Goal: Task Accomplishment & Management: Use online tool/utility

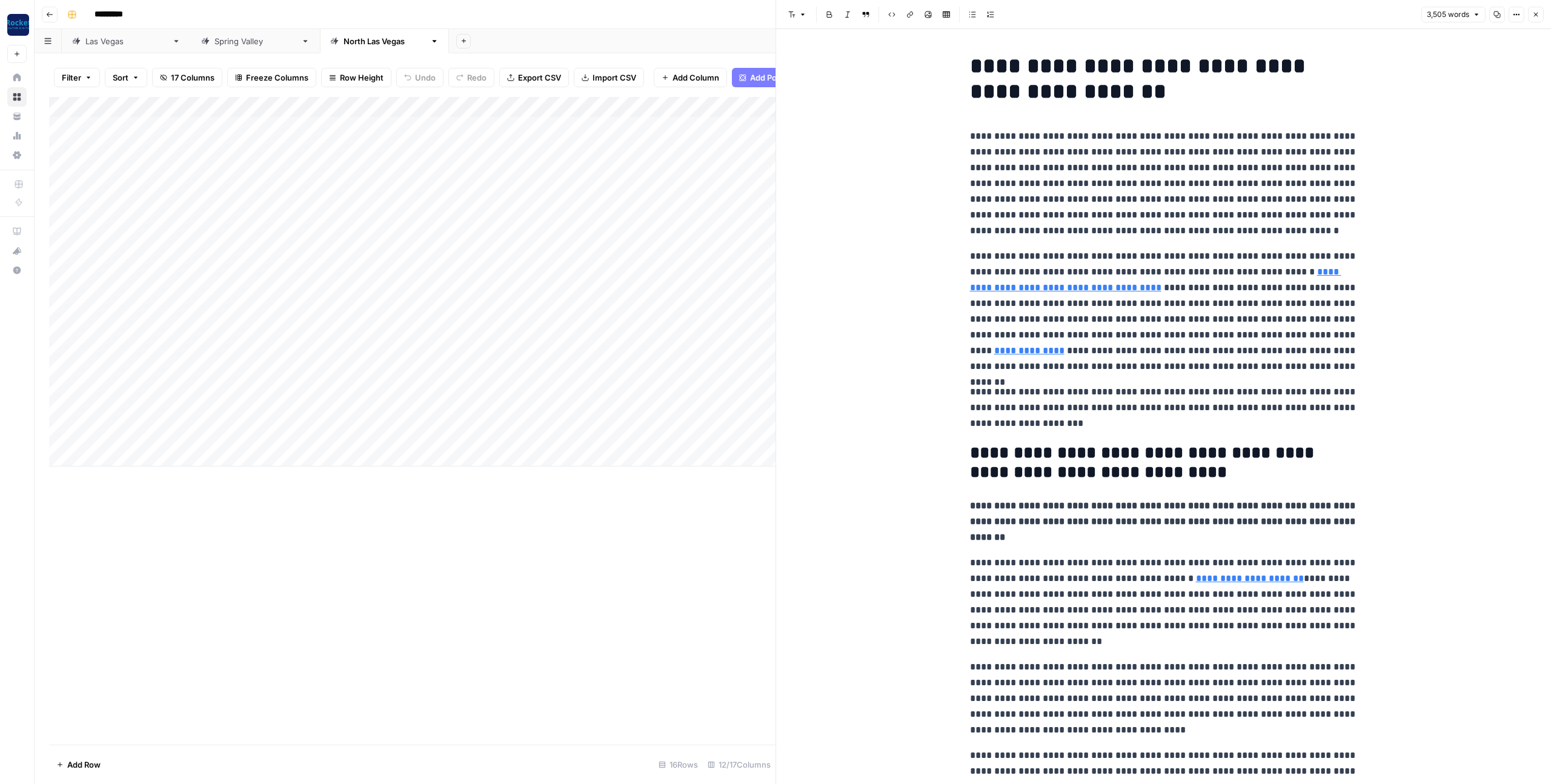
click at [1535, 13] on icon "button" at bounding box center [1535, 15] width 7 height 7
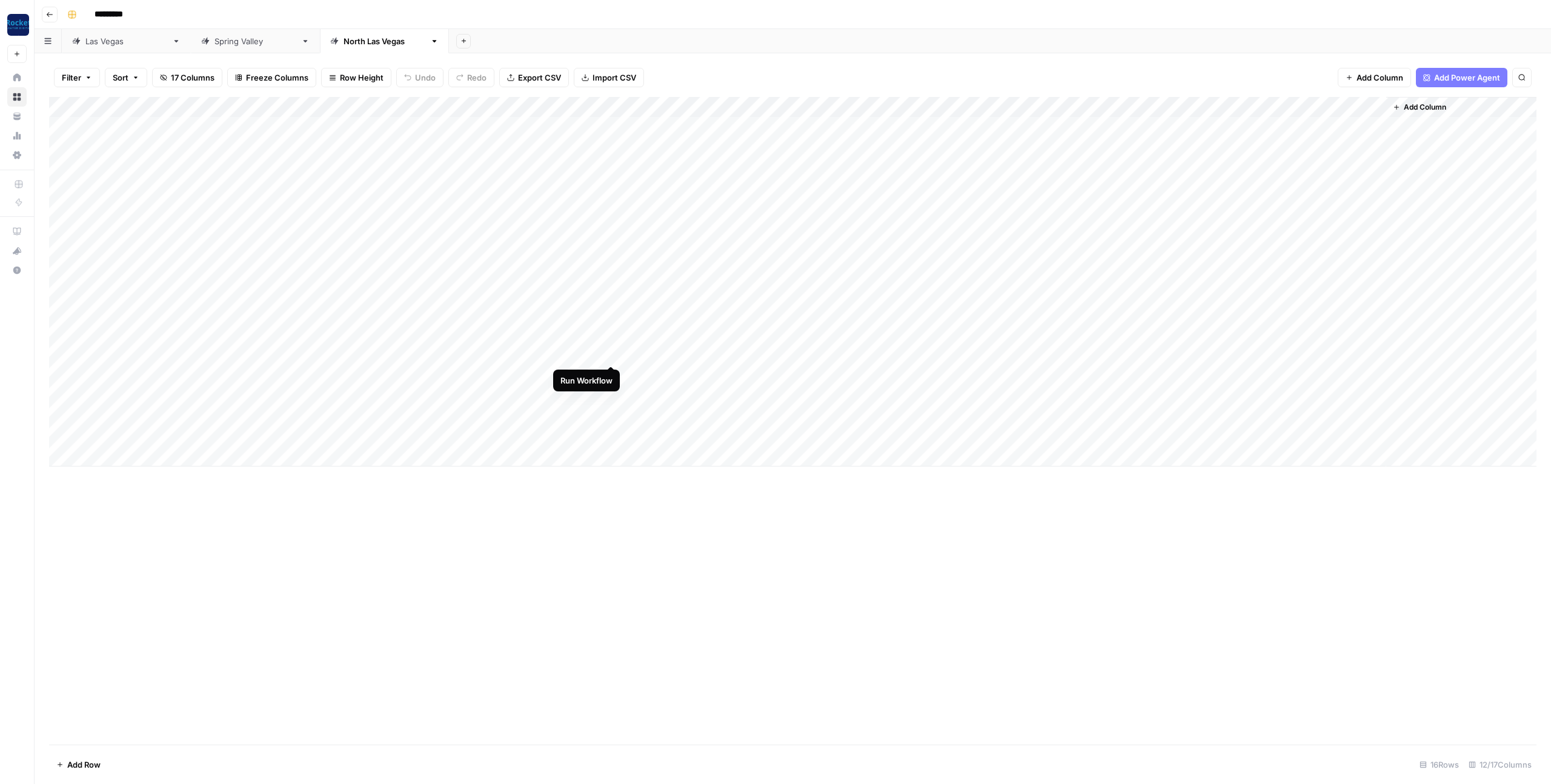
click at [612, 354] on div "Add Column" at bounding box center [793, 282] width 1487 height 370
click at [612, 374] on div "Add Column" at bounding box center [793, 282] width 1487 height 370
click at [612, 394] on div "Add Column" at bounding box center [793, 282] width 1487 height 370
click at [611, 414] on div "Add Column" at bounding box center [793, 282] width 1487 height 370
click at [611, 435] on div "Add Column" at bounding box center [793, 282] width 1487 height 370
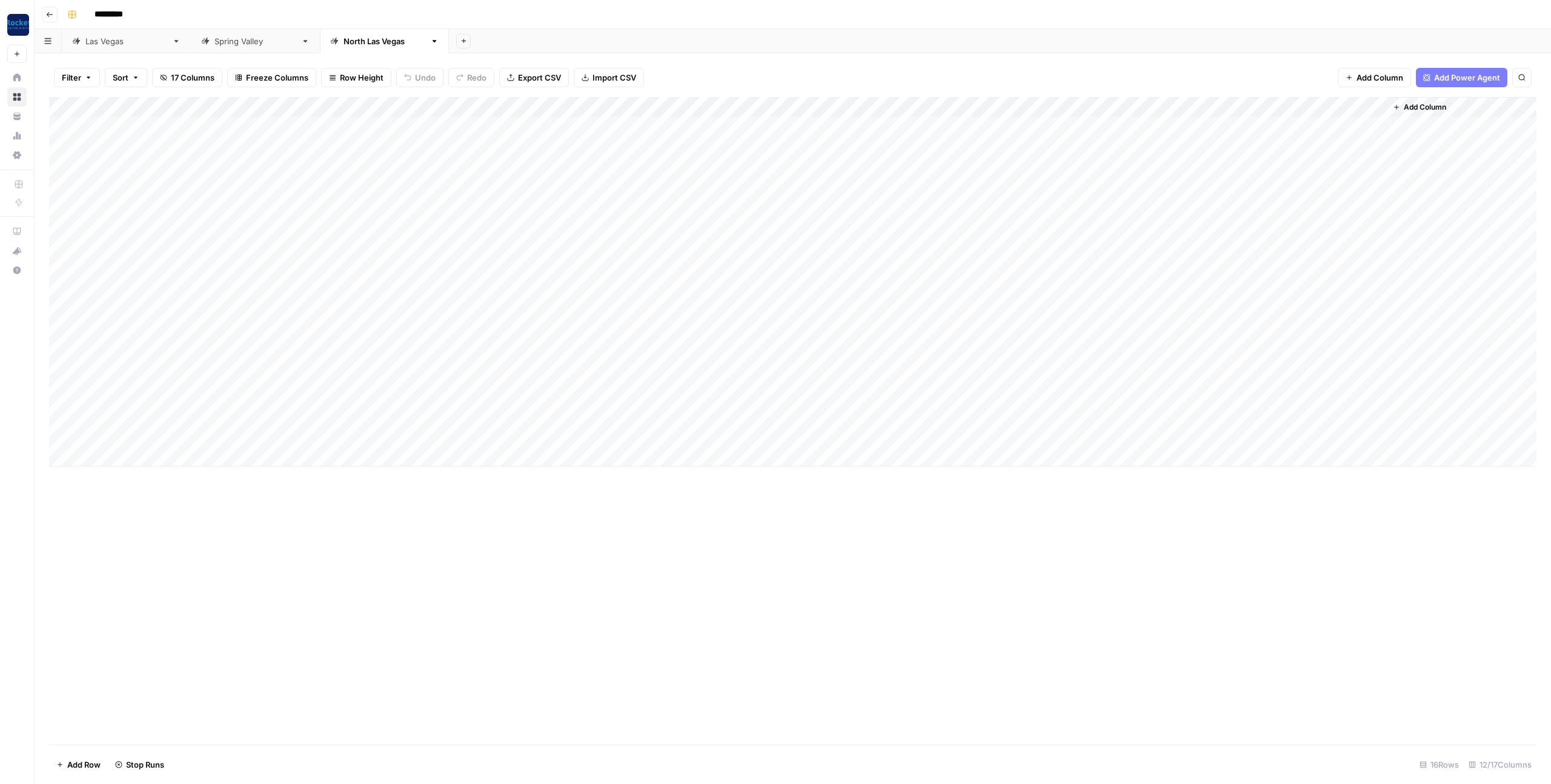
click at [347, 334] on div "Add Column" at bounding box center [793, 282] width 1487 height 370
click at [346, 331] on div "Add Column" at bounding box center [793, 282] width 1487 height 370
click at [365, 444] on button "Article Approved" at bounding box center [364, 444] width 73 height 14
click at [491, 556] on div "Add Column" at bounding box center [793, 420] width 1487 height 647
click at [611, 352] on div "Add Column" at bounding box center [793, 282] width 1487 height 370
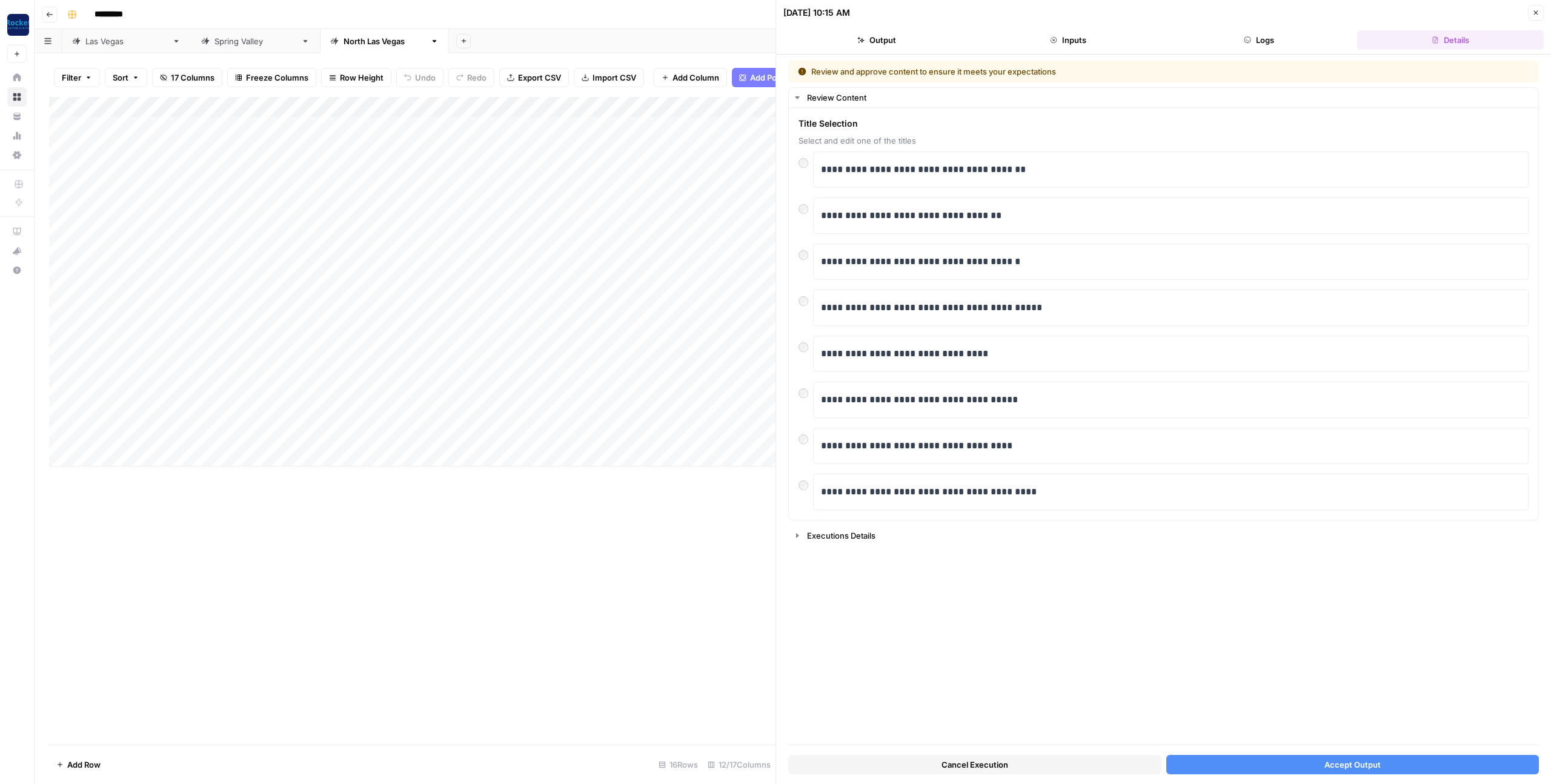
click at [1234, 767] on button "Accept Output" at bounding box center [1352, 765] width 373 height 19
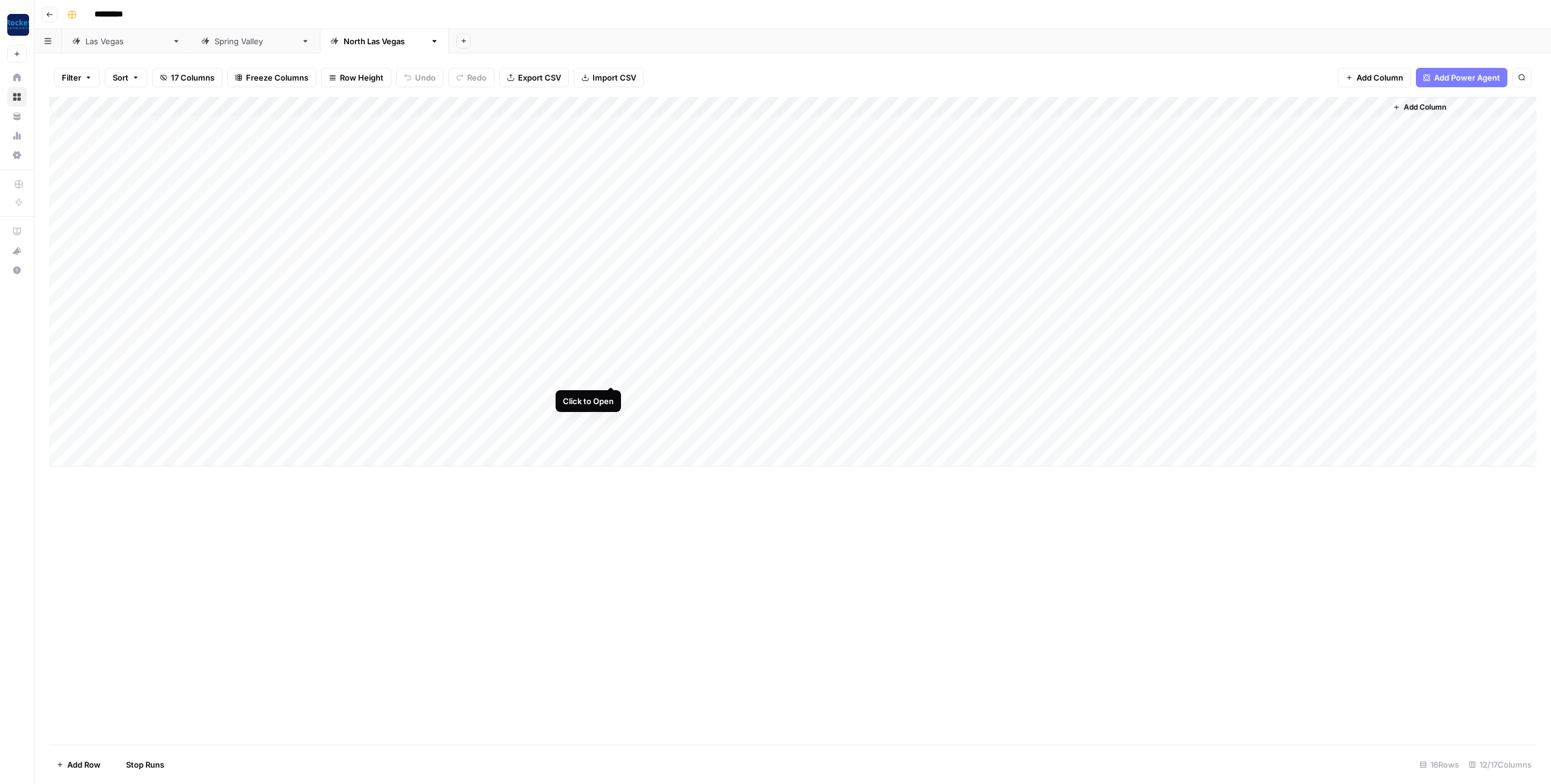
click at [609, 373] on div "Add Column" at bounding box center [793, 282] width 1487 height 370
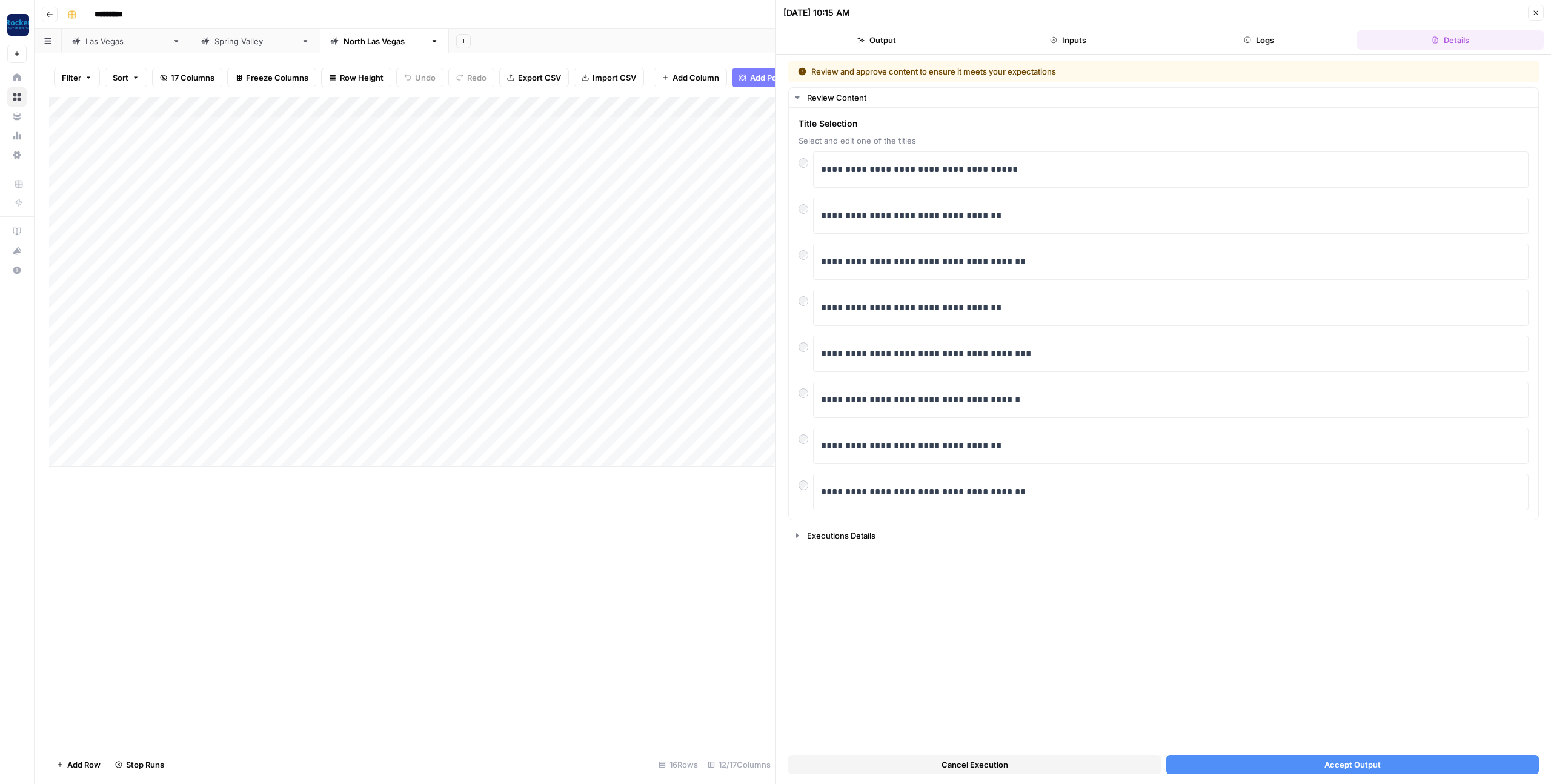
drag, startPoint x: 1223, startPoint y: 765, endPoint x: 1137, endPoint y: 716, distance: 99.0
click at [1223, 765] on button "Accept Output" at bounding box center [1352, 765] width 373 height 19
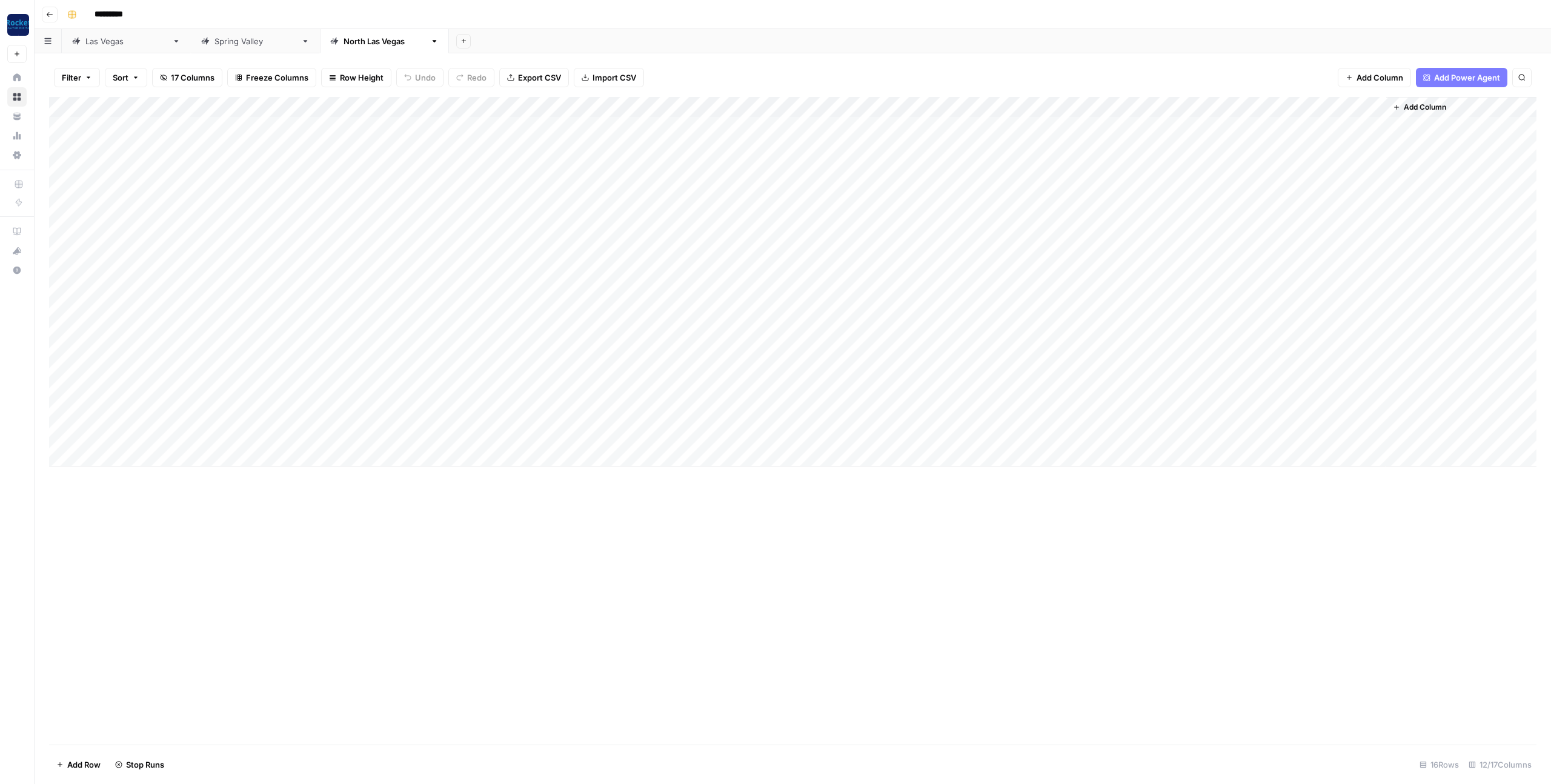
click at [611, 395] on div "Add Column" at bounding box center [793, 282] width 1487 height 370
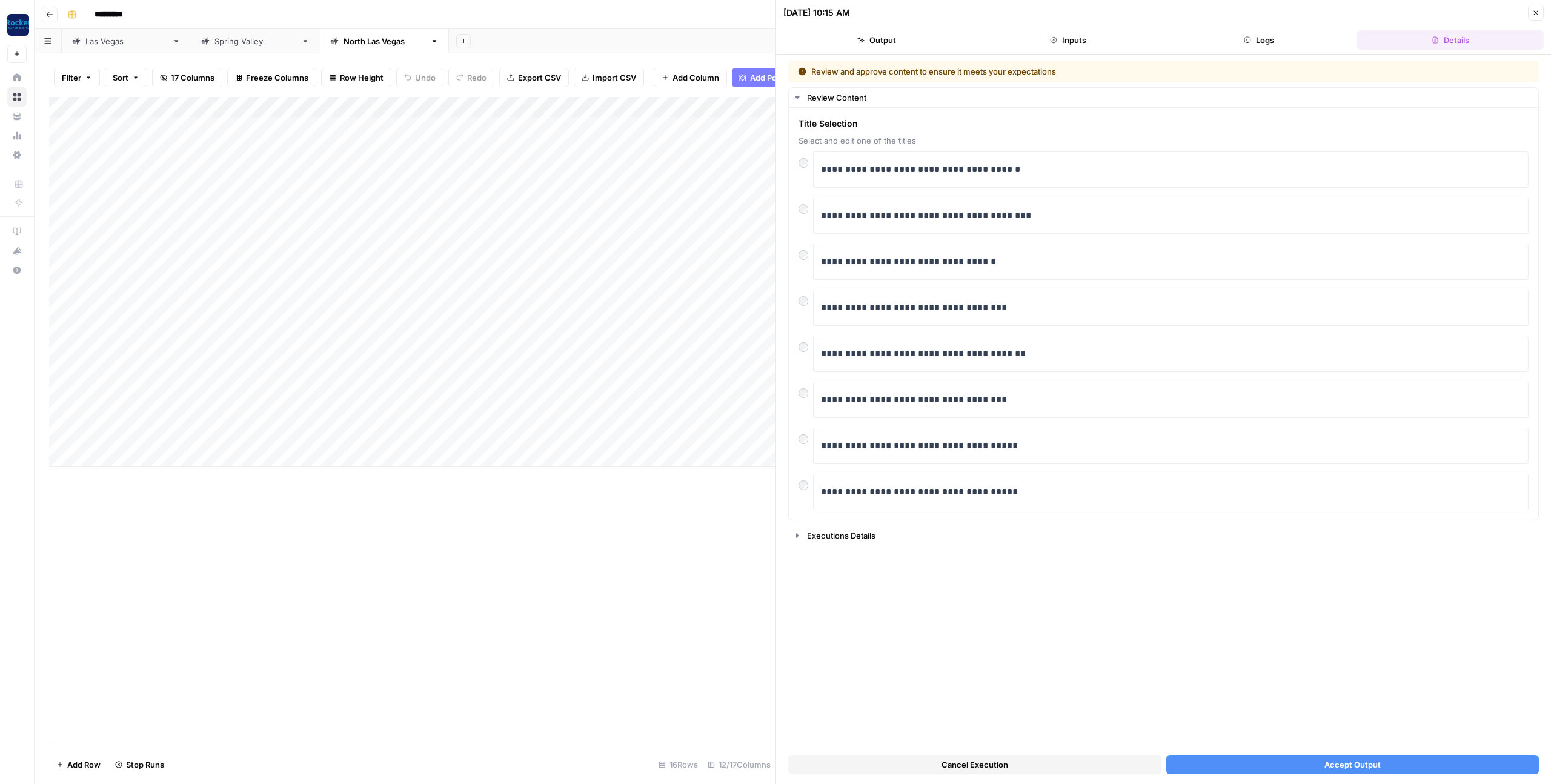
click at [1233, 761] on button "Accept Output" at bounding box center [1352, 765] width 373 height 19
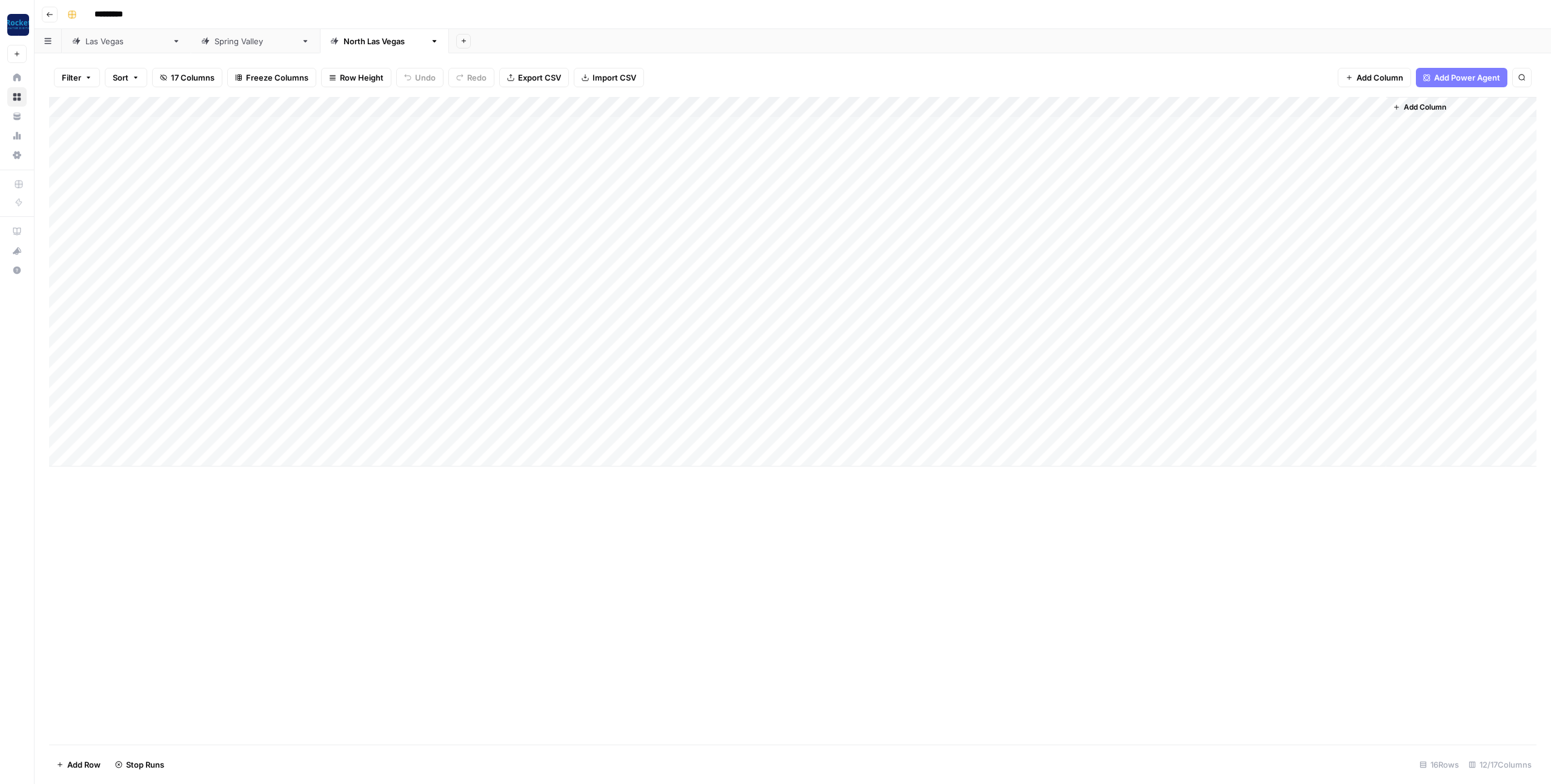
click at [607, 416] on div "Add Column" at bounding box center [793, 282] width 1487 height 370
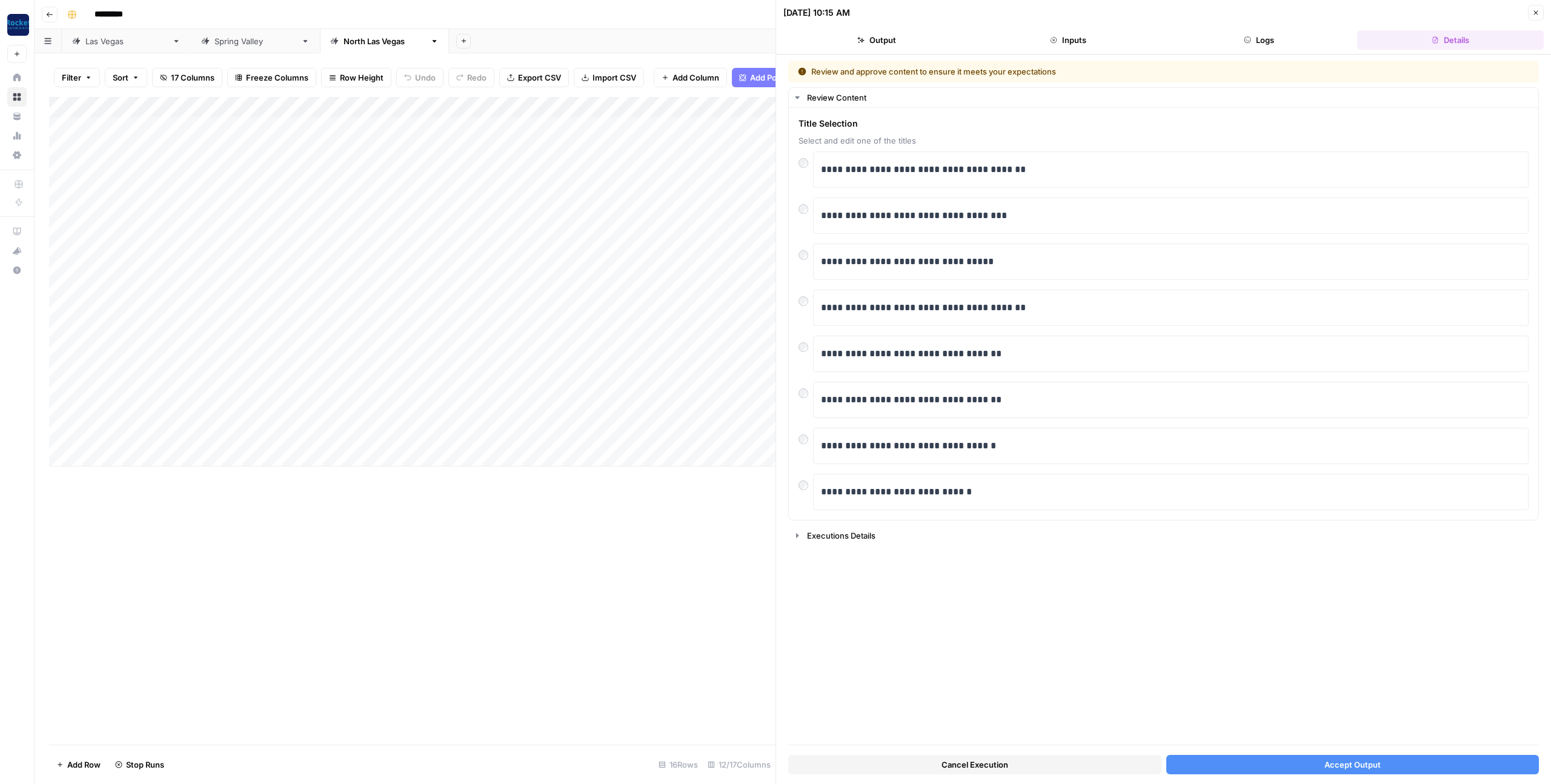
click at [1230, 760] on button "Accept Output" at bounding box center [1352, 765] width 373 height 19
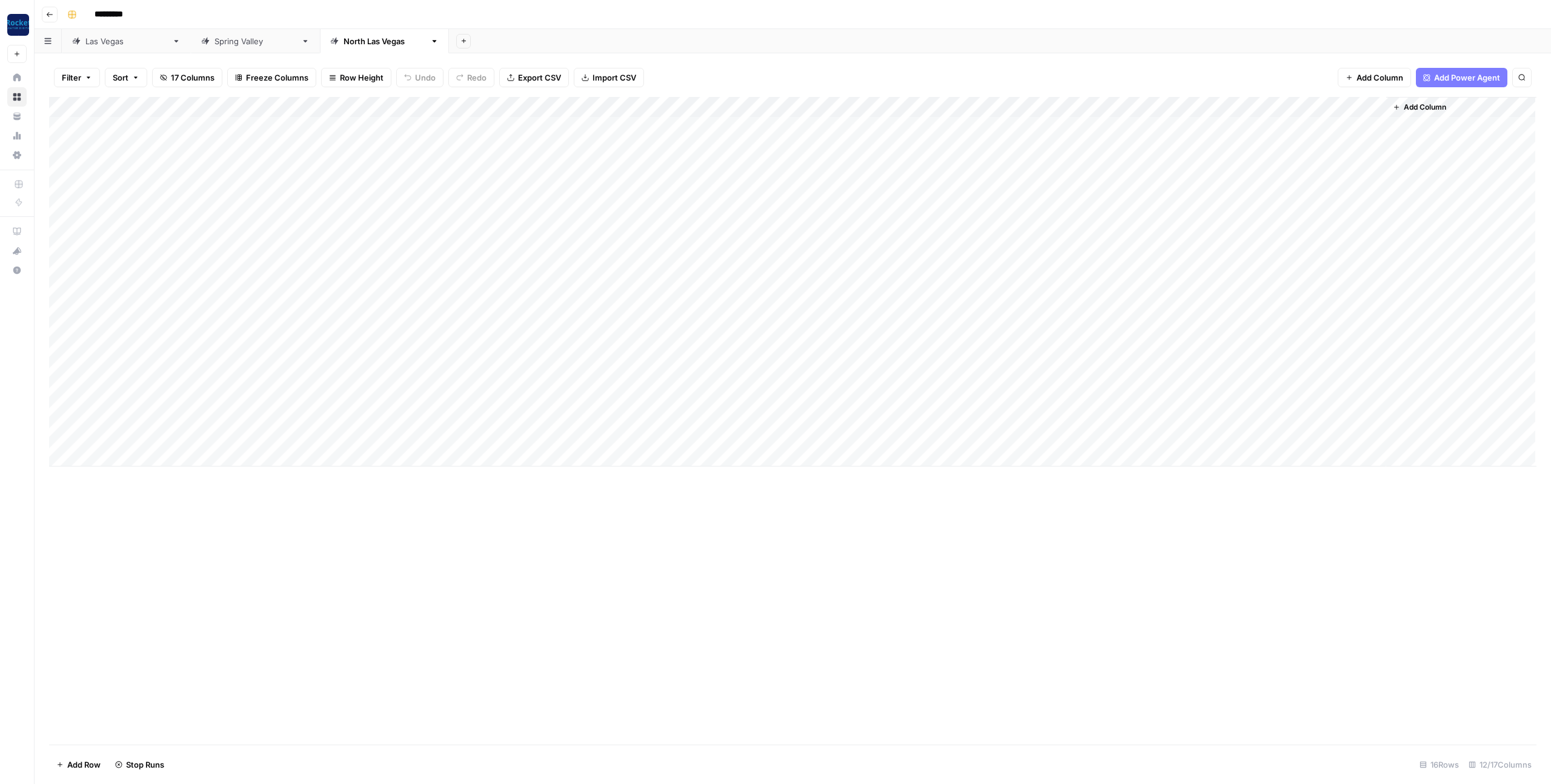
click at [612, 435] on div "Add Column" at bounding box center [793, 282] width 1487 height 370
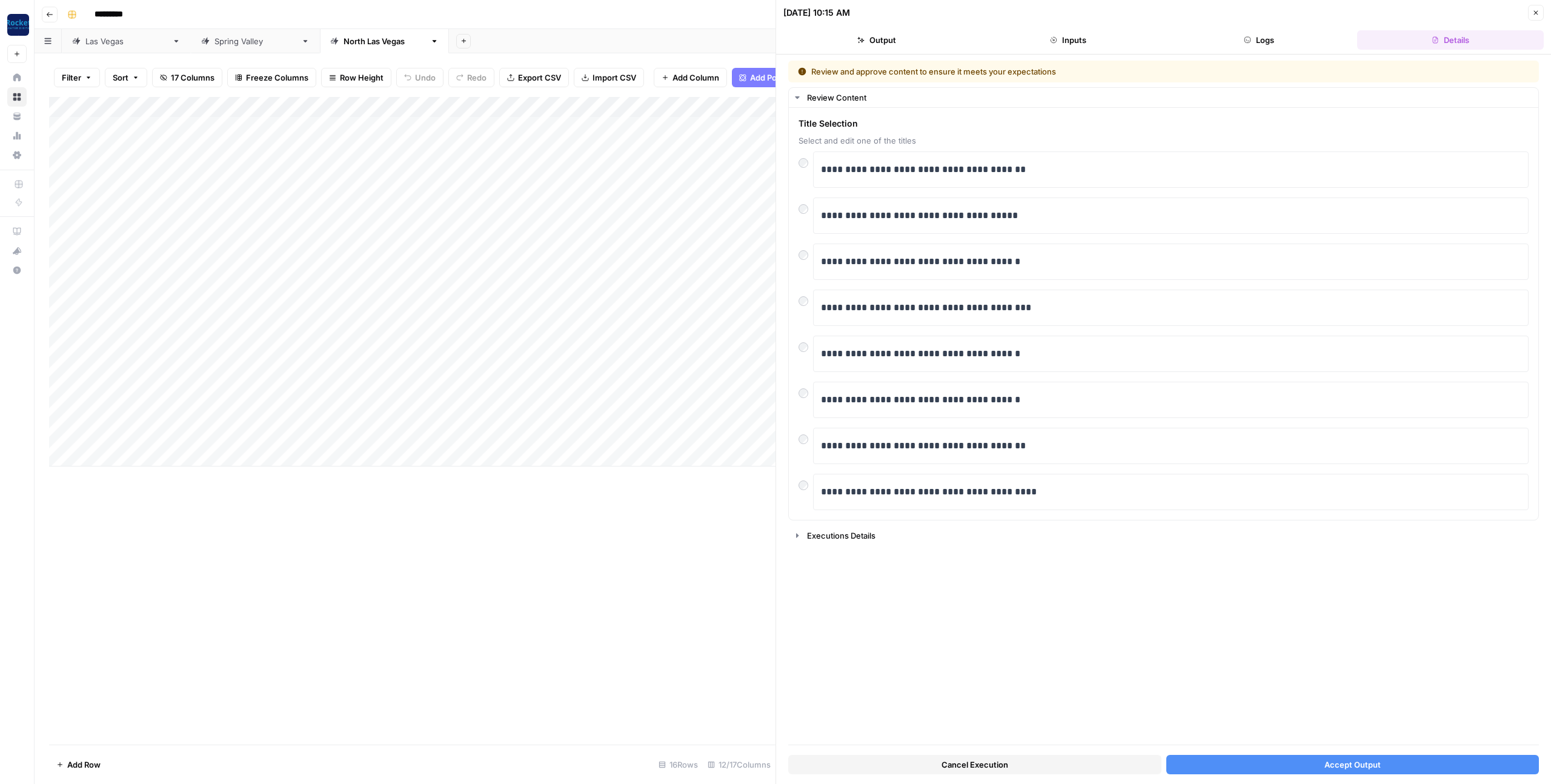
click at [1233, 762] on button "Accept Output" at bounding box center [1352, 765] width 373 height 19
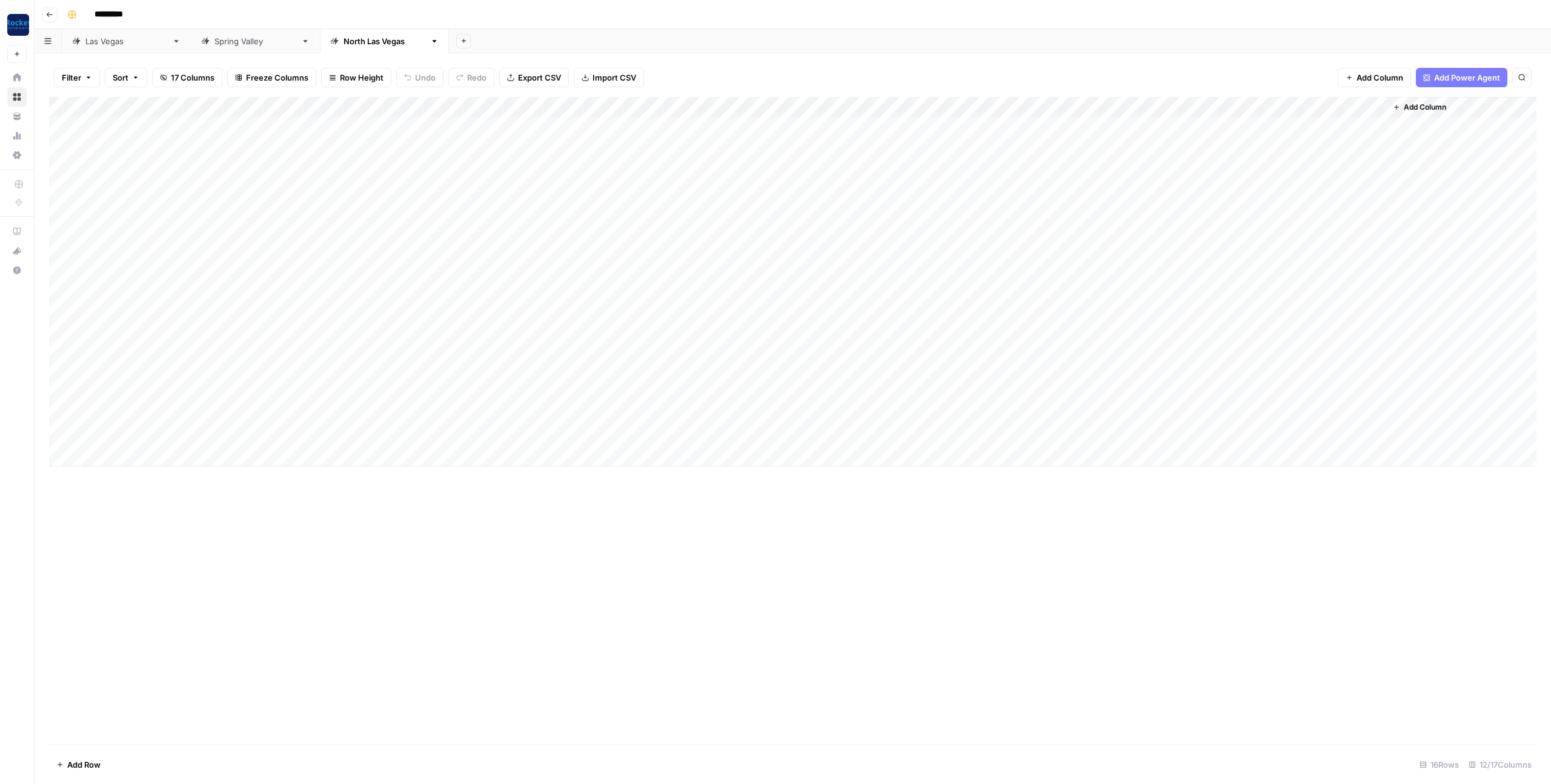
click at [149, 332] on div "Add Column" at bounding box center [793, 282] width 1487 height 370
click at [152, 332] on div "Add Column" at bounding box center [793, 282] width 1487 height 370
click at [413, 571] on div "Add Column" at bounding box center [793, 420] width 1487 height 647
click at [1155, 331] on div "Add Column" at bounding box center [793, 282] width 1487 height 370
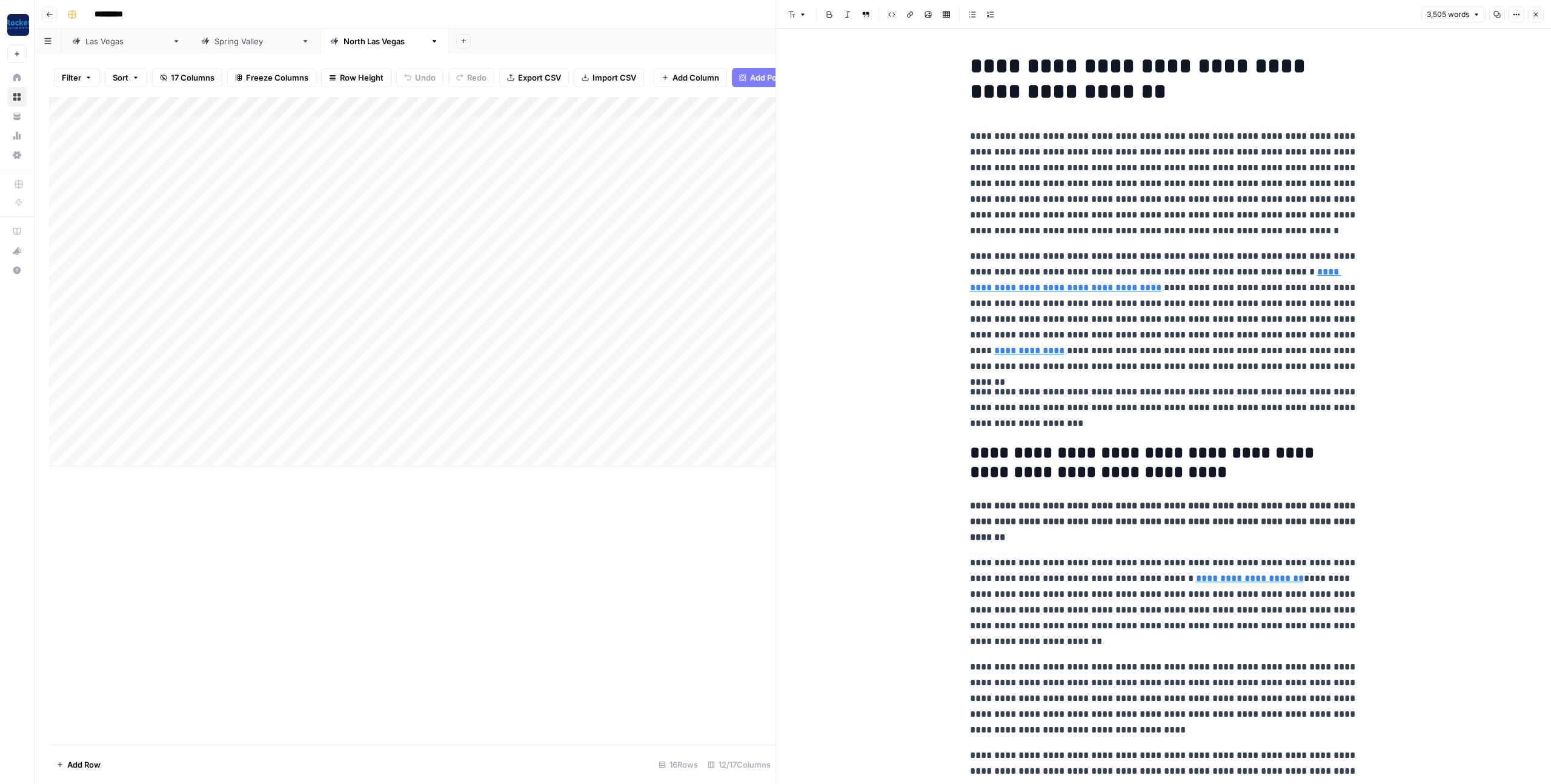
click at [1070, 224] on p "**********" at bounding box center [1163, 183] width 388 height 110
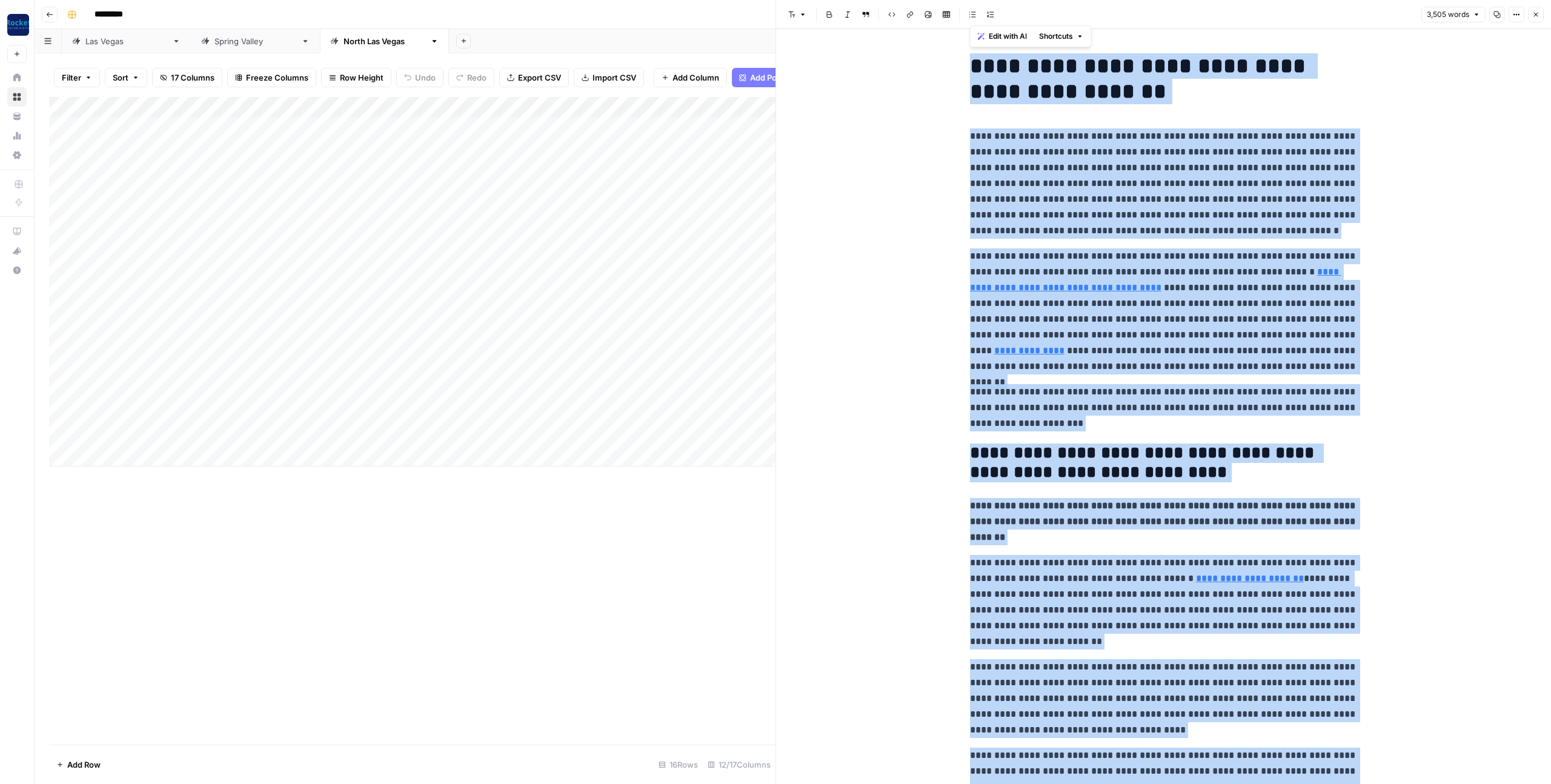
copy div "**********"
click at [1070, 224] on p "**********" at bounding box center [1163, 183] width 388 height 110
click at [1536, 10] on button "Close" at bounding box center [1535, 14] width 16 height 16
